Goal: Transaction & Acquisition: Purchase product/service

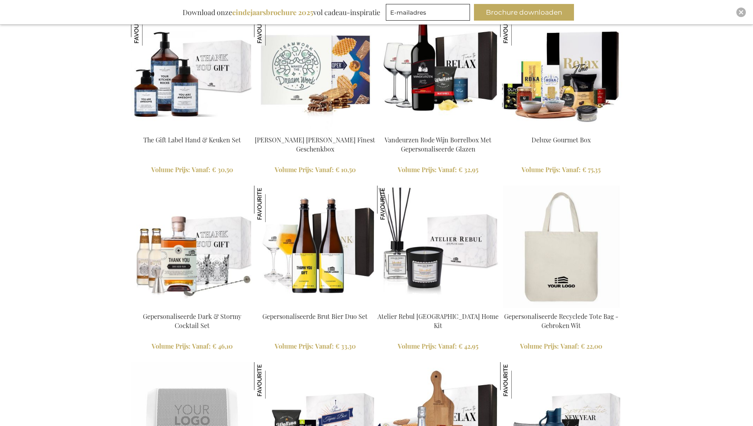
scroll to position [953, 0]
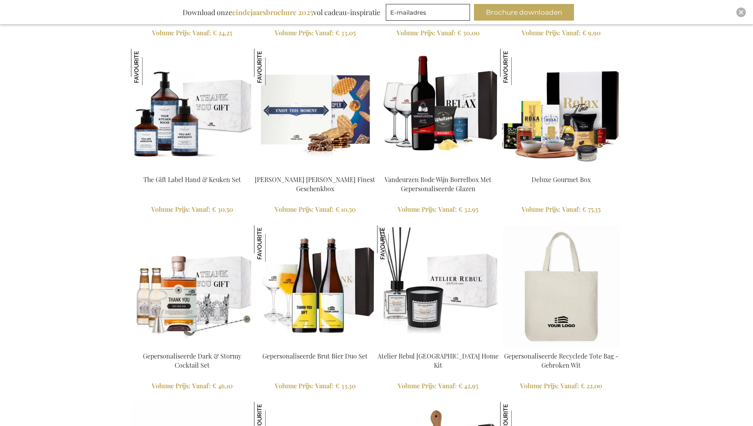
click at [316, 123] on img at bounding box center [315, 110] width 122 height 122
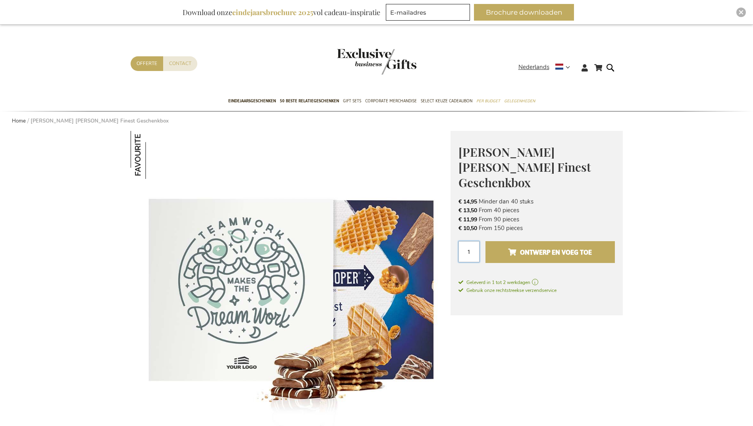
drag, startPoint x: 464, startPoint y: 234, endPoint x: 493, endPoint y: 235, distance: 28.6
click at [492, 241] on div "Aantal 1 Ontwerp en voeg toe" at bounding box center [536, 255] width 156 height 29
type input "55"
click at [558, 246] on span "Ontwerp en voeg toe" at bounding box center [550, 252] width 84 height 13
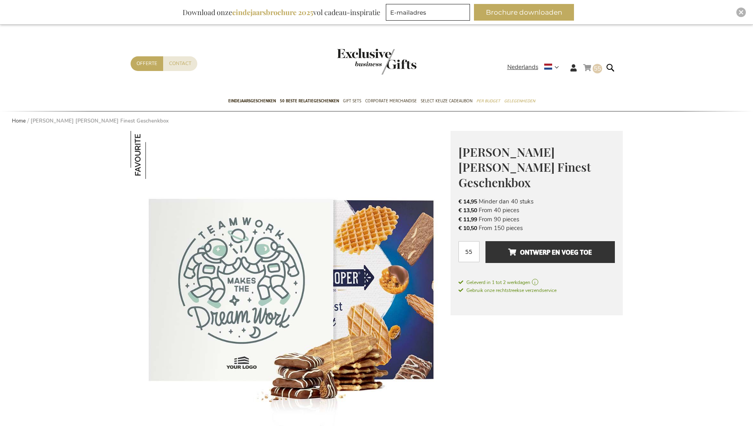
click at [589, 66] on link "Winkelwagen 55 55 items" at bounding box center [592, 69] width 19 height 13
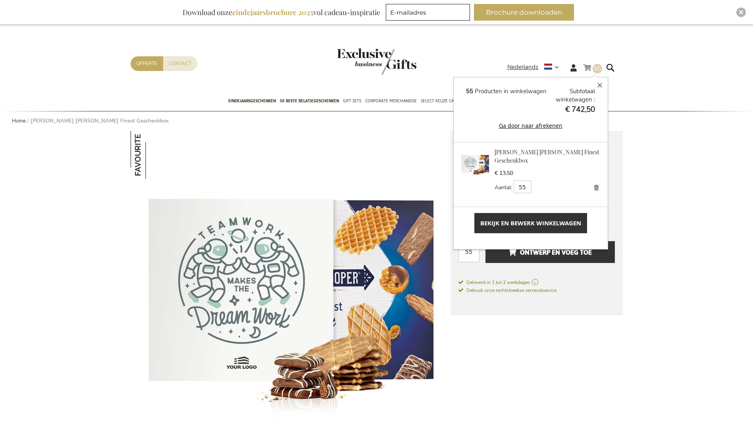
click at [515, 223] on span "Bekijk en bewerk winkelwagen" at bounding box center [530, 223] width 101 height 8
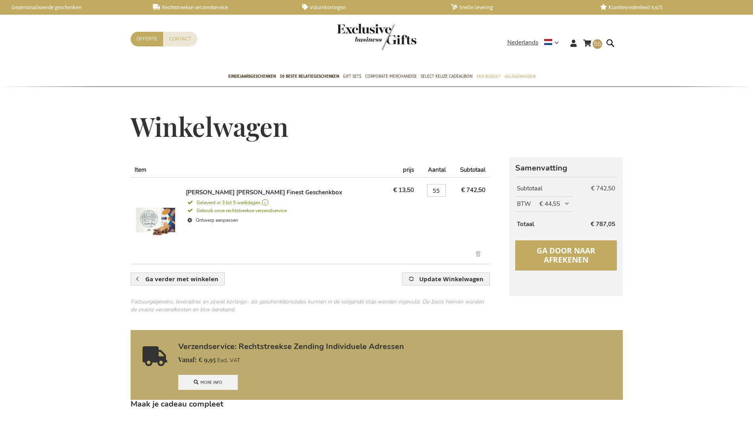
click at [558, 256] on span "Ga door naar afrekenen" at bounding box center [566, 255] width 59 height 19
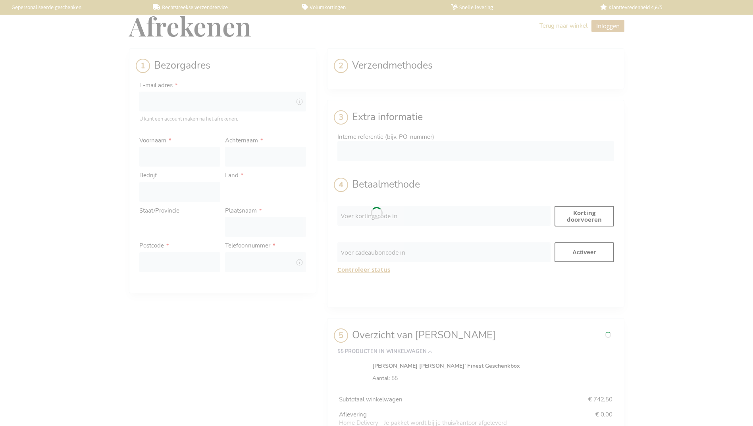
select select "BE"
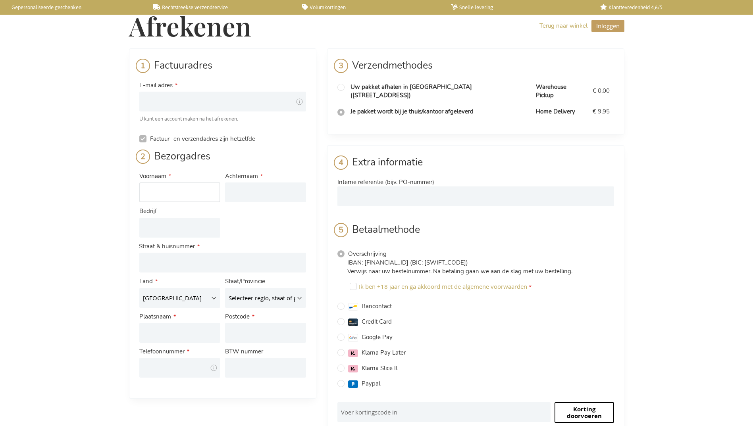
drag, startPoint x: 163, startPoint y: 193, endPoint x: 177, endPoint y: 196, distance: 14.4
click at [164, 193] on input "Voornaam" at bounding box center [179, 193] width 81 height 20
click at [168, 100] on input "E-mail adres" at bounding box center [222, 102] width 167 height 20
type input "t.vanbeek@s-hertogenbosch.nl"
click at [165, 186] on input "Voornaam" at bounding box center [179, 193] width 81 height 20
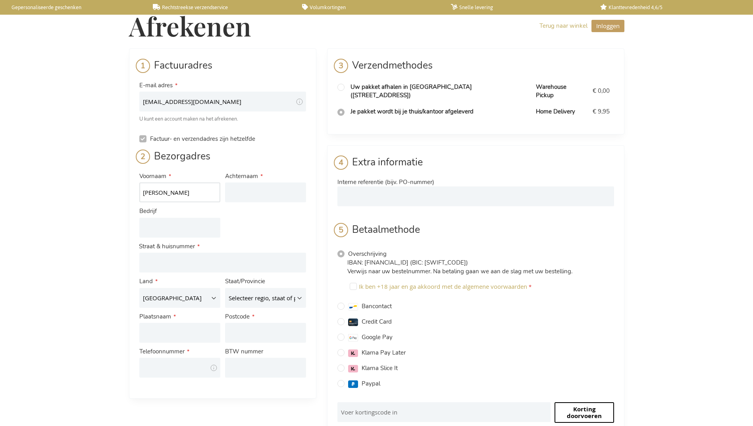
type input "Tom"
type input "van Beek"
type input "[GEOGRAPHIC_DATA]"
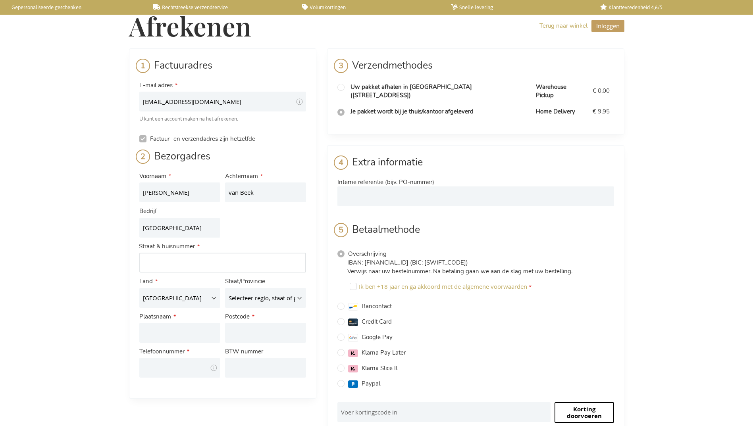
click at [176, 262] on input "Adres: Line 1" at bounding box center [222, 263] width 167 height 20
type input "Wolvenhoek 1"
click at [206, 300] on select "België Duitsland Frankrijk Italië Luxemburg Nederland Oostenrijk" at bounding box center [179, 298] width 81 height 20
select select "NL"
click at [139, 288] on select "België Duitsland Frankrijk Italië Luxemburg Nederland Oostenrijk" at bounding box center [179, 298] width 81 height 20
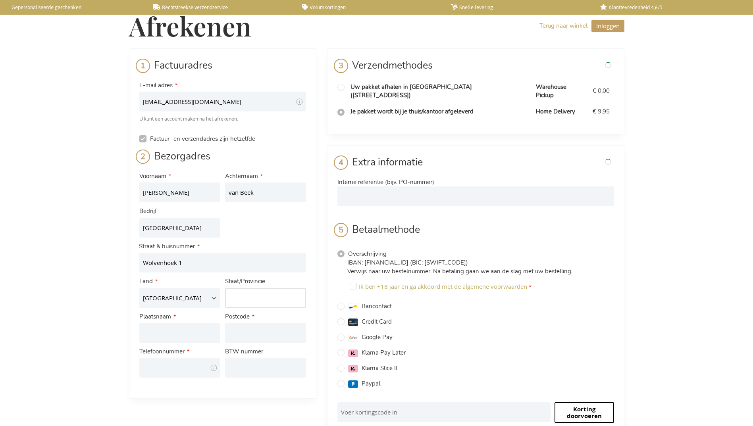
click at [249, 300] on input "Staat/Provincie" at bounding box center [265, 298] width 81 height 20
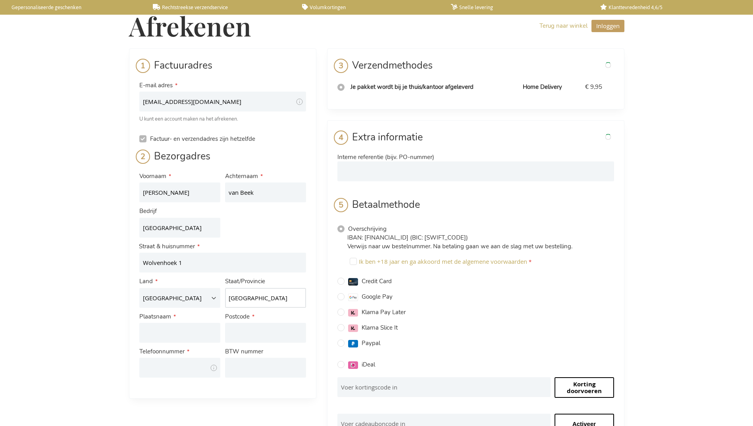
type input "Noord-Brabant"
type input "'s-Hertogenbosch"
type input "5211 HH"
type input "0625134340"
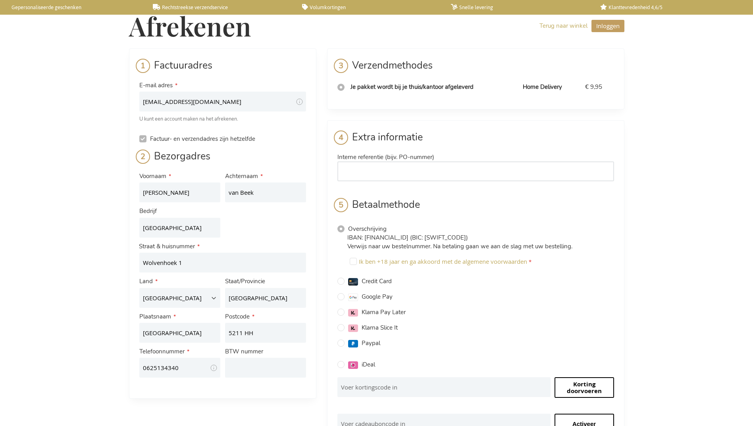
click at [364, 169] on input "Interne referentie (bijv. PO-nummer)" at bounding box center [475, 172] width 277 height 20
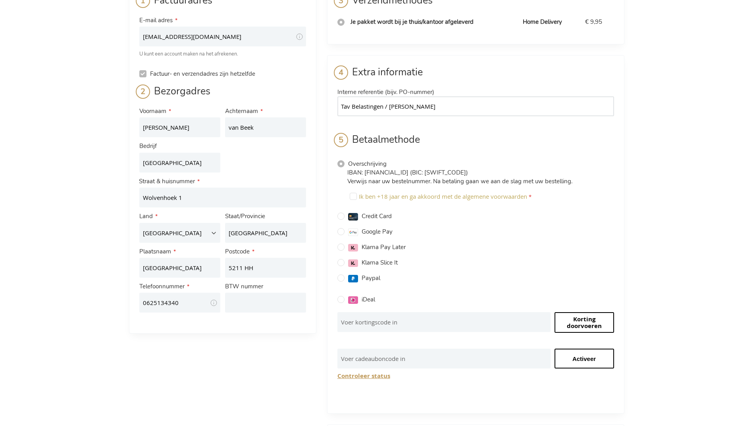
scroll to position [79, 0]
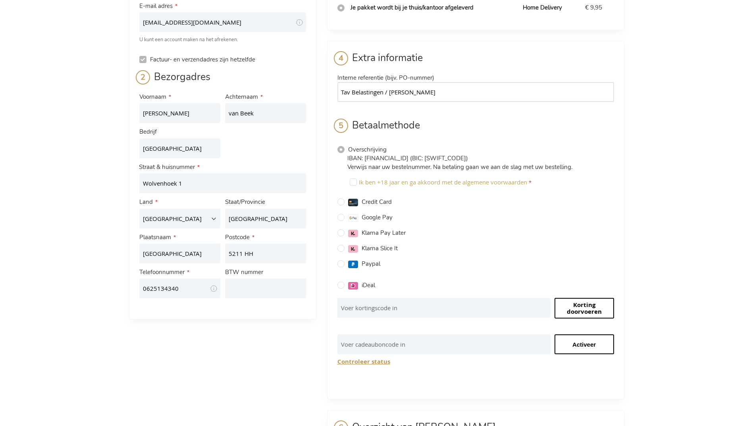
type input "Tav Belastingen / Tom van Beek"
click at [341, 202] on input "Credit Card" at bounding box center [340, 201] width 7 height 7
radio input "true"
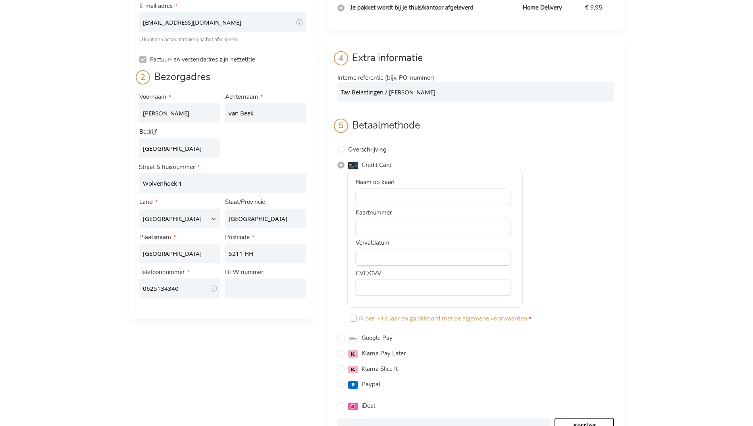
click at [354, 318] on input "Ik ben +18 jaar en ga akkoord met de algemene voorwaarden" at bounding box center [353, 318] width 7 height 7
checkbox input "true"
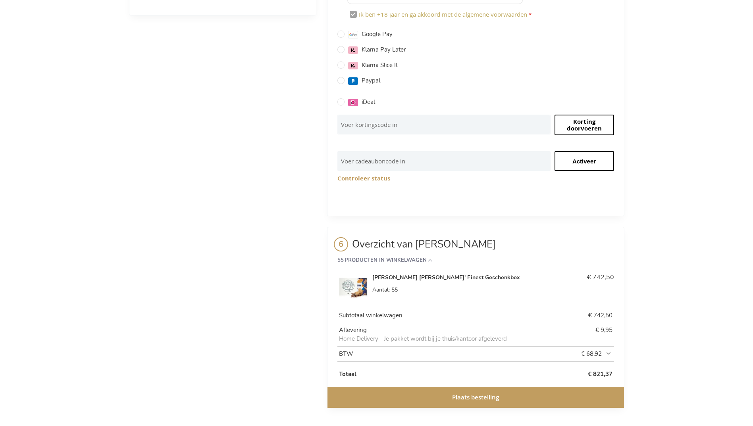
scroll to position [386, 0]
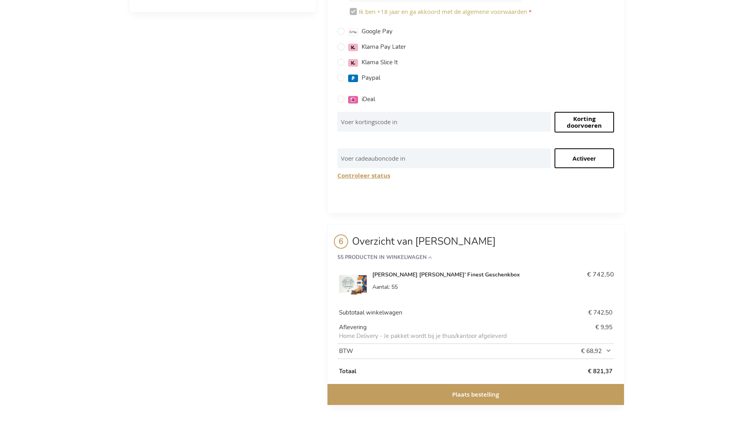
click at [369, 175] on button "Controleer status" at bounding box center [363, 175] width 53 height 7
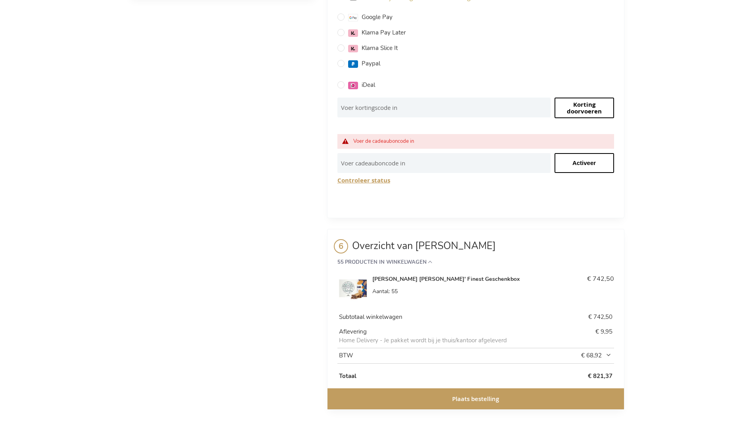
scroll to position [405, 0]
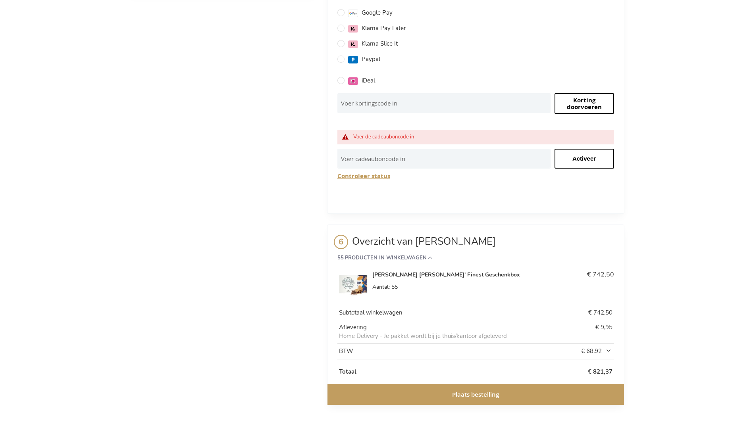
click at [482, 393] on span "Plaats bestelling" at bounding box center [475, 395] width 47 height 8
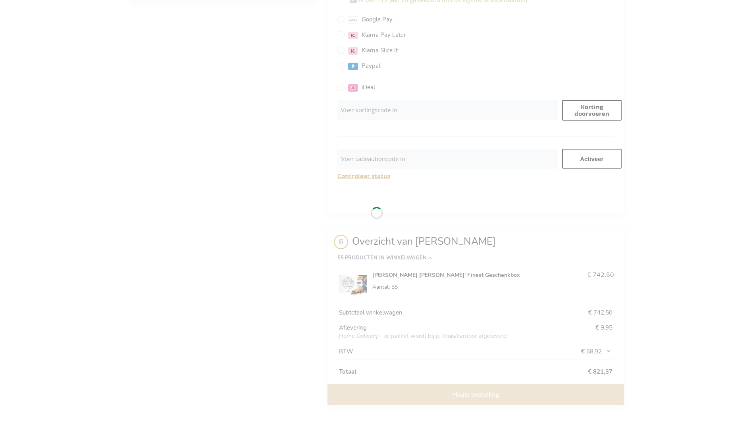
scroll to position [386, 0]
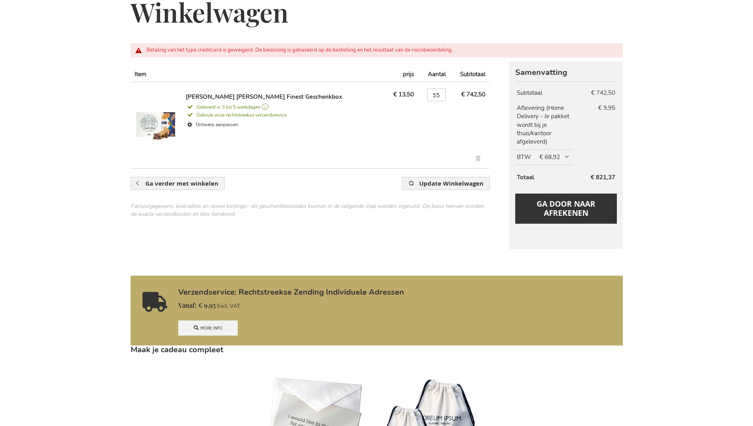
scroll to position [119, 0]
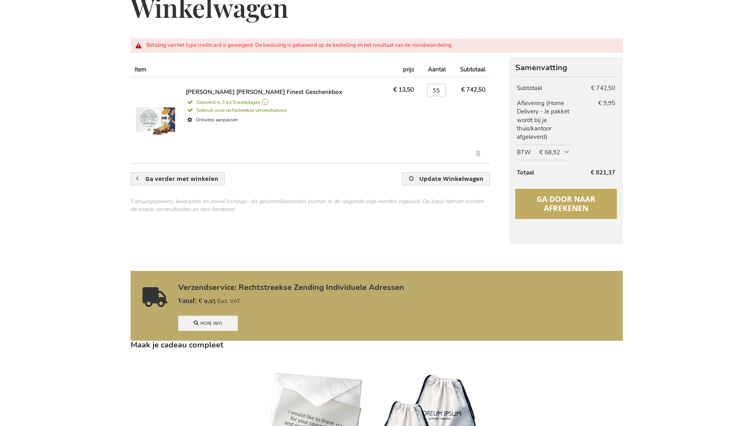
click at [544, 198] on span "Ga door naar afrekenen" at bounding box center [566, 203] width 59 height 19
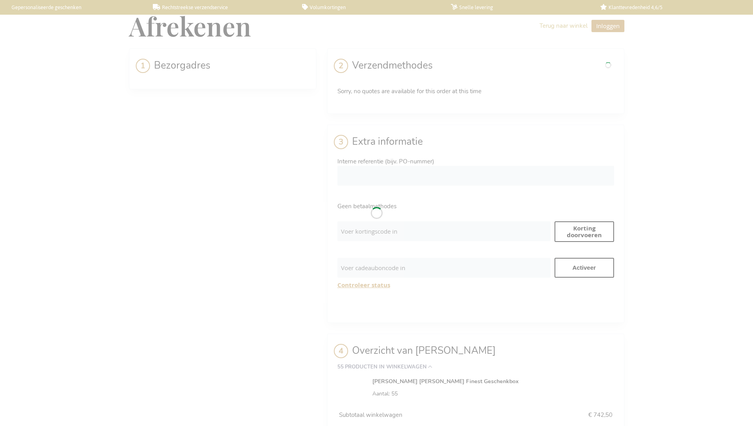
select select "NL"
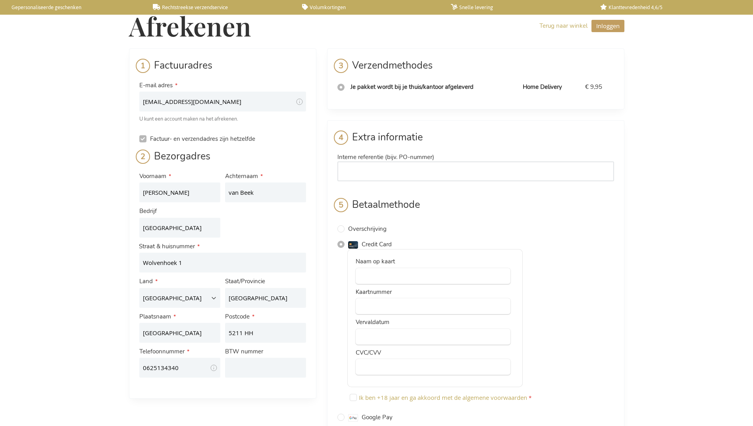
click at [366, 170] on input "Interne referentie (bijv. PO-nummer)" at bounding box center [475, 172] width 277 height 20
type input "Tav Belastingen / Tom van Beek"
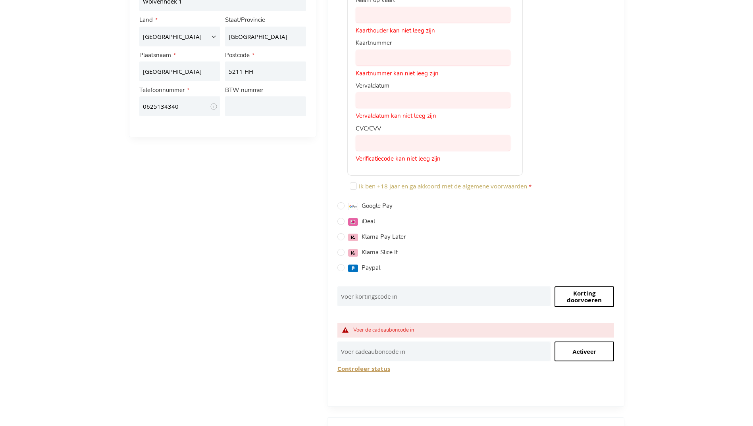
scroll to position [278, 0]
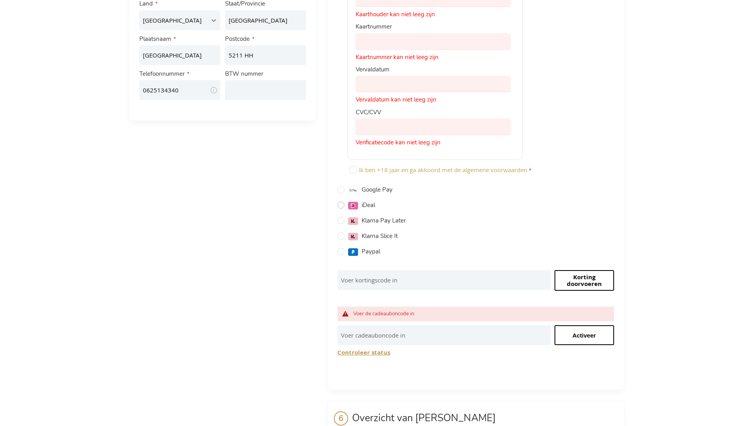
click at [342, 206] on input "iDeal" at bounding box center [340, 205] width 7 height 7
radio input "true"
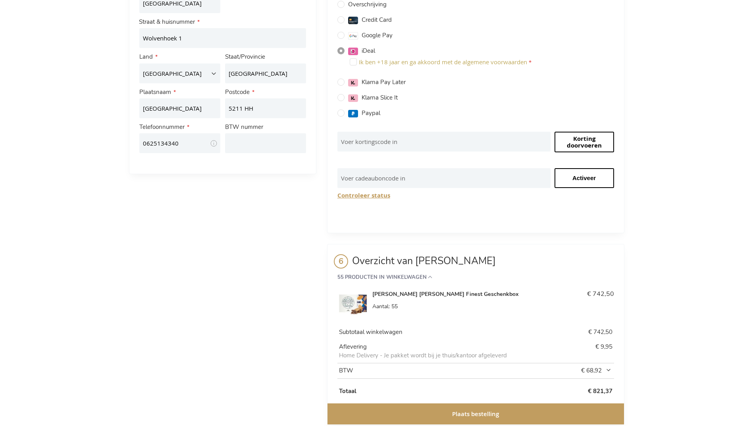
scroll to position [238, 0]
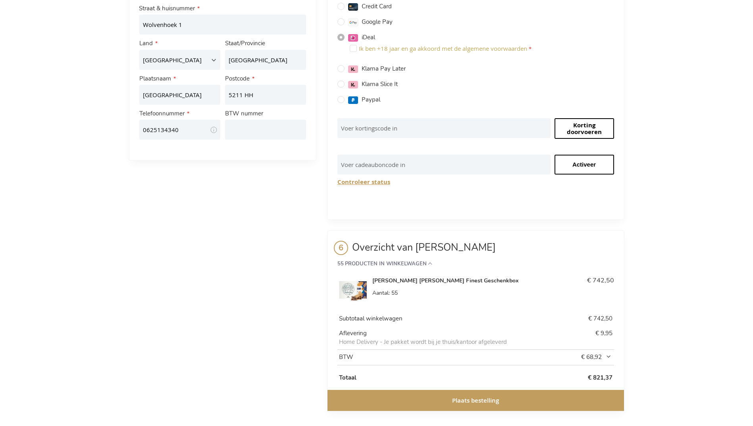
click at [609, 354] on span "€ 68,92" at bounding box center [591, 357] width 42 height 8
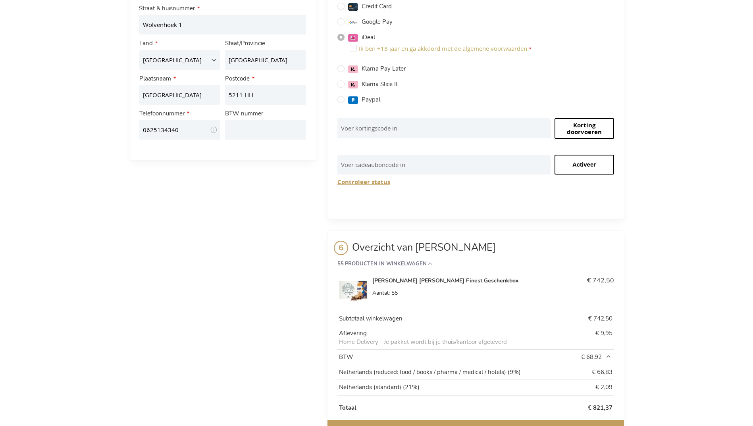
scroll to position [274, 0]
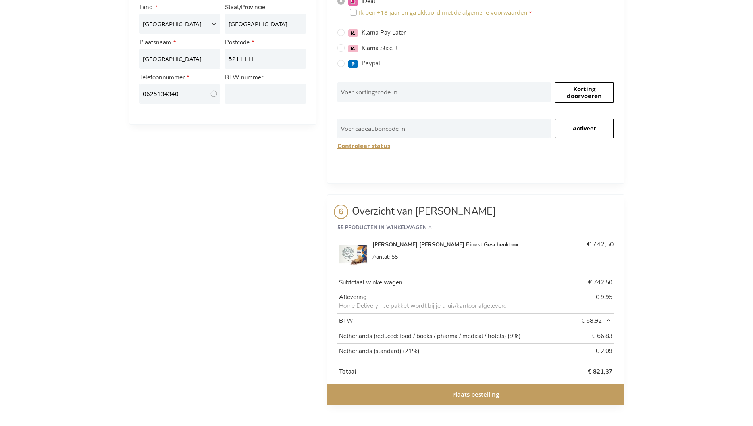
click at [353, 12] on input "Ik ben +18 jaar en ga akkoord met de algemene voorwaarden" at bounding box center [353, 12] width 7 height 7
checkbox input "true"
click at [459, 392] on span "Plaats bestelling" at bounding box center [475, 395] width 47 height 8
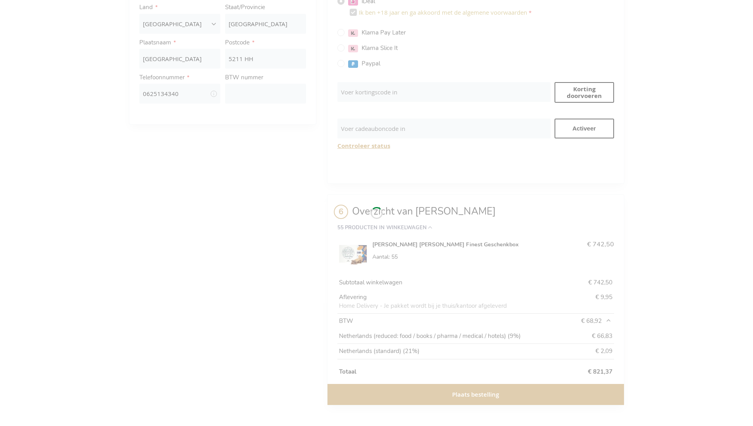
scroll to position [244, 0]
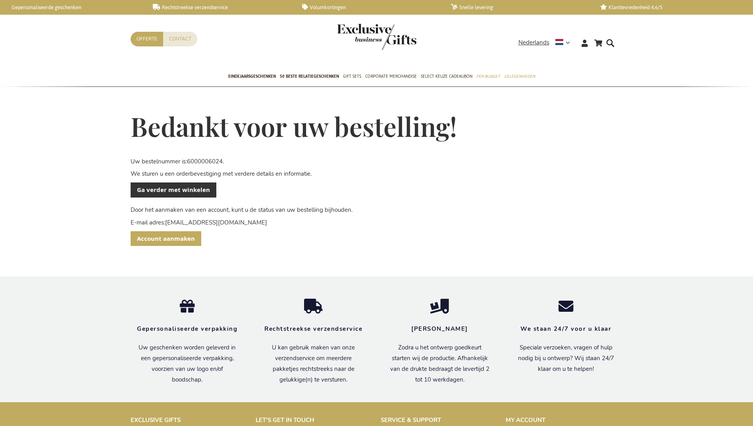
click at [172, 239] on span "Account aanmaken" at bounding box center [166, 239] width 58 height 8
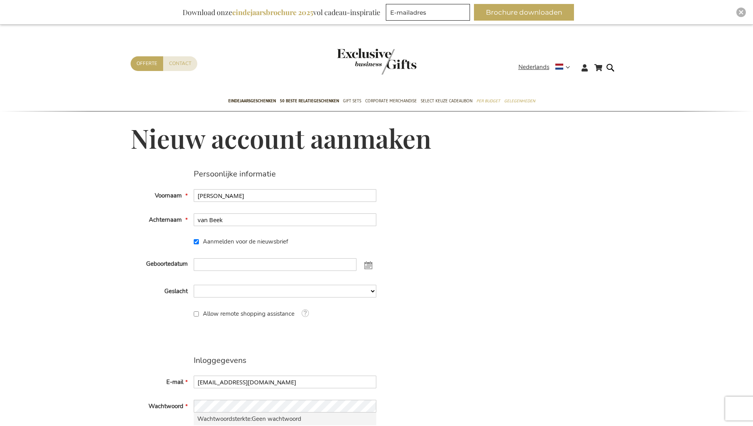
checkbox input "true"
click at [218, 264] on input "Geboortedatum" at bounding box center [275, 264] width 163 height 13
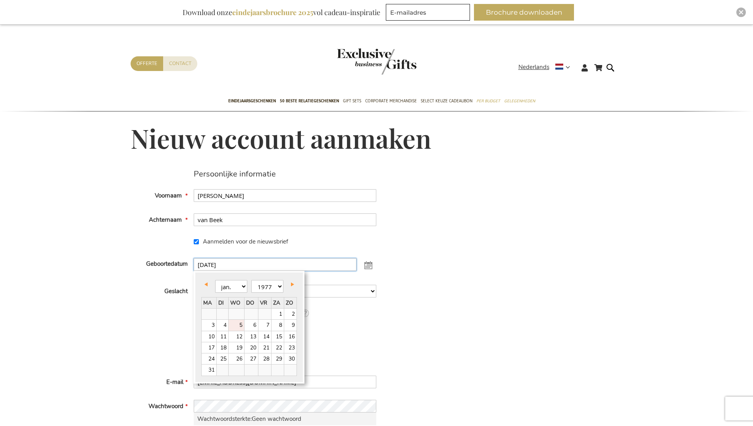
type input "05-01-1977"
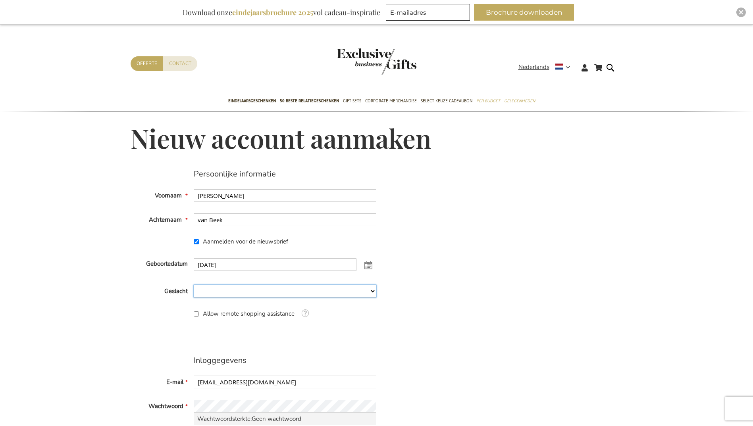
click at [237, 291] on select "Man Man Vrouw Vrouw Niet Gespecificeerd" at bounding box center [285, 291] width 183 height 13
select select "1"
click at [194, 285] on select "Man Man Vrouw Vrouw Niet Gespecificeerd" at bounding box center [285, 291] width 183 height 13
click at [307, 312] on span at bounding box center [305, 313] width 10 height 10
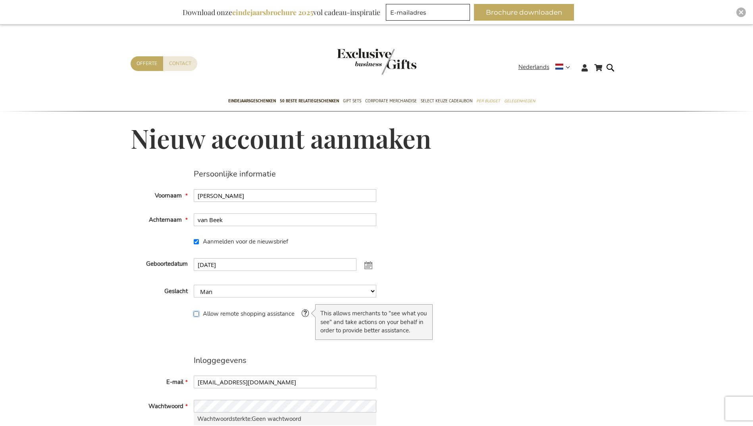
click at [196, 313] on input "Allow remote shopping assistance" at bounding box center [196, 314] width 5 height 5
checkbox input "true"
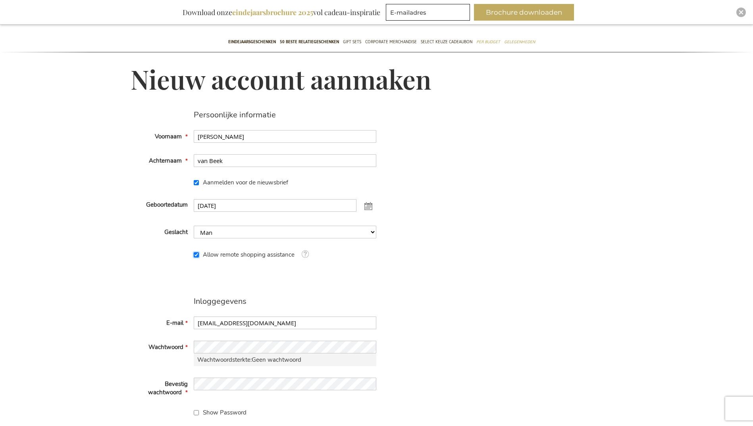
scroll to position [79, 0]
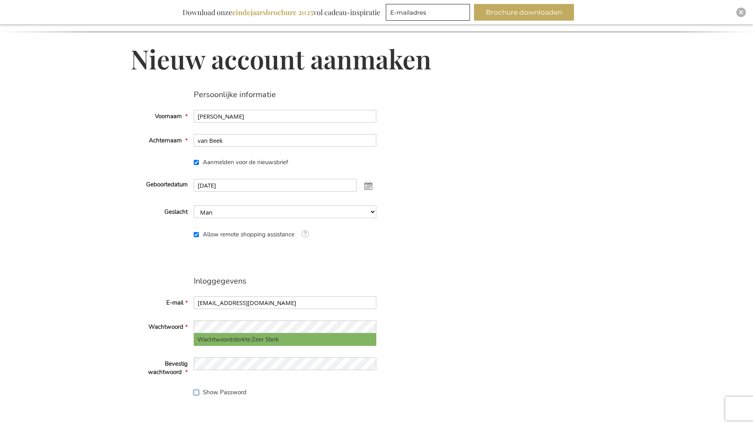
click at [197, 391] on input "Show Password" at bounding box center [196, 392] width 5 height 5
checkbox input "false"
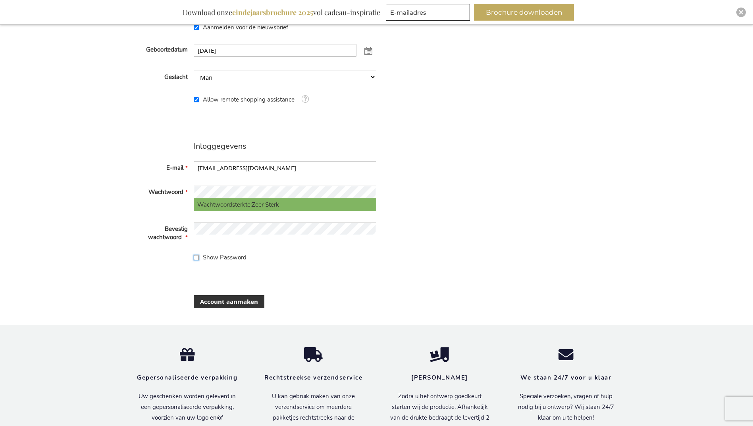
scroll to position [238, 0]
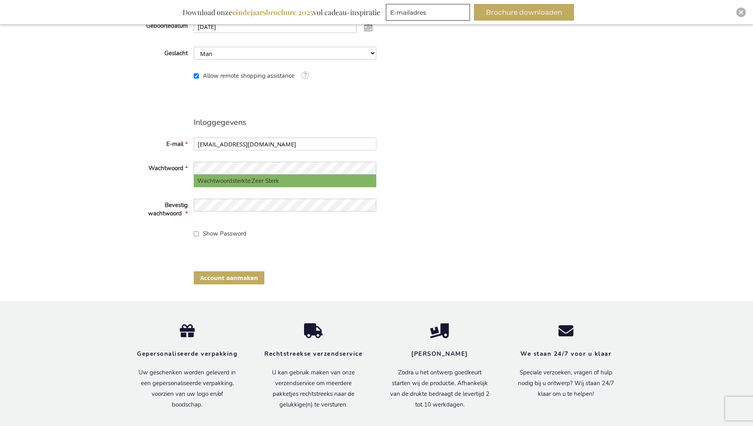
click at [234, 279] on span "Account aanmaken" at bounding box center [229, 278] width 58 height 8
